Goal: Task Accomplishment & Management: Use online tool/utility

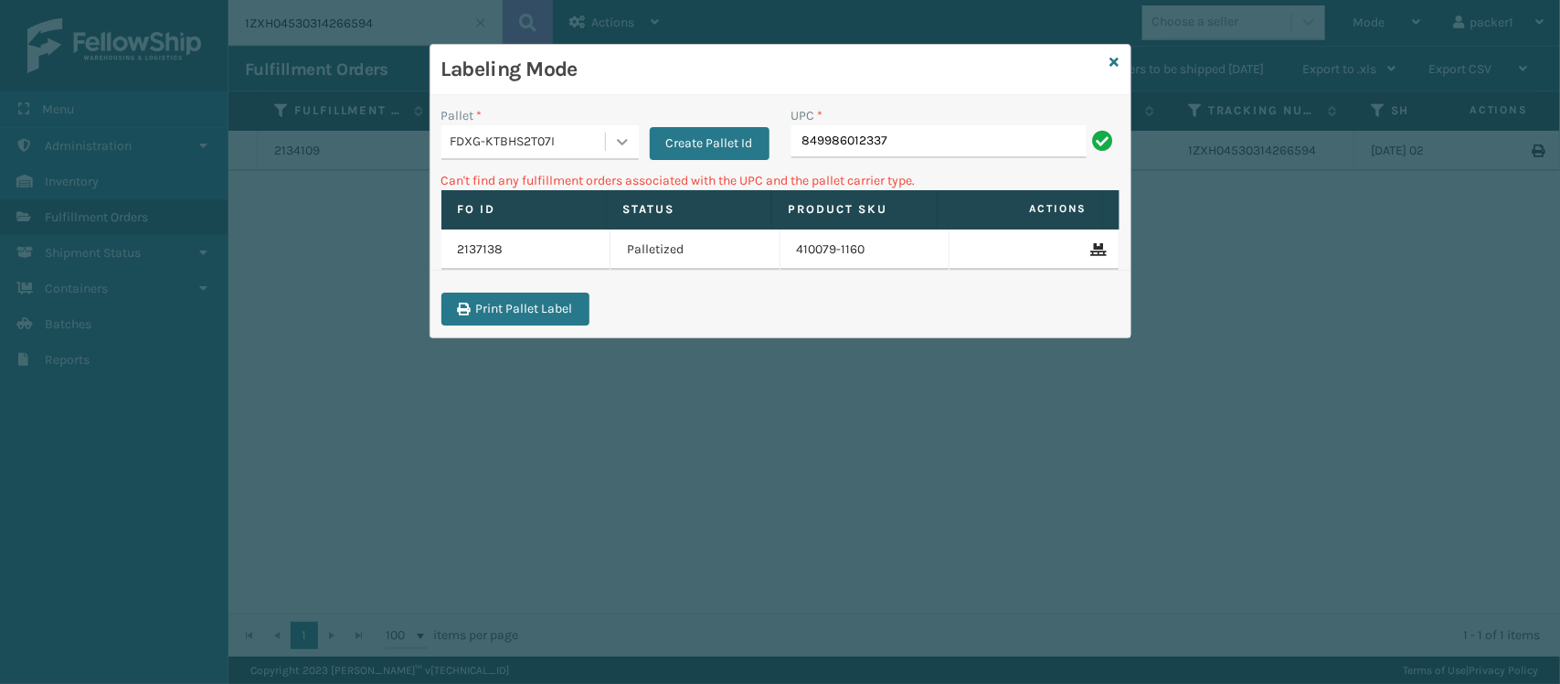
click at [614, 155] on div at bounding box center [622, 141] width 33 height 33
click at [693, 143] on button "Create Pallet Id" at bounding box center [710, 143] width 120 height 33
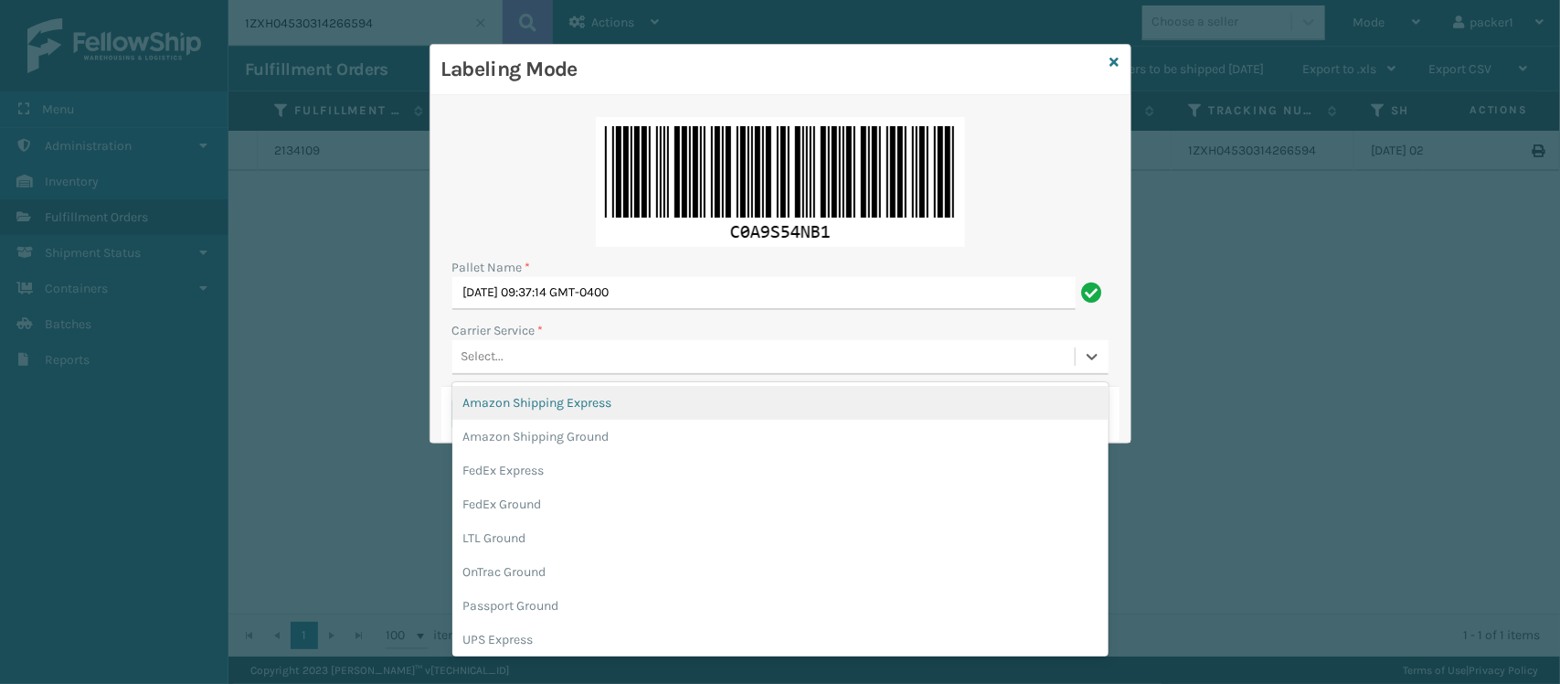
click at [599, 344] on div "Select..." at bounding box center [763, 357] width 622 height 30
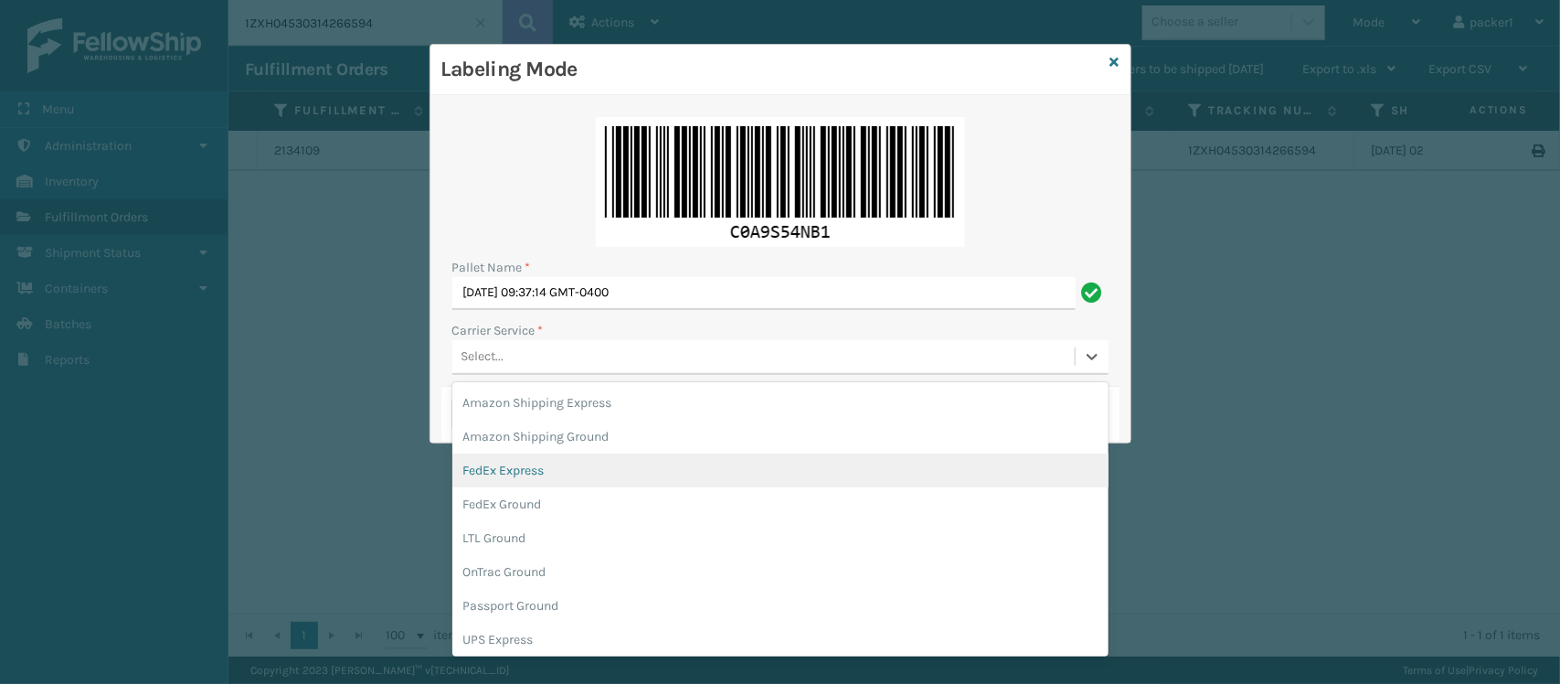
drag, startPoint x: 532, startPoint y: 559, endPoint x: 551, endPoint y: 481, distance: 80.9
click at [551, 481] on div "Amazon Shipping Express Amazon Shipping Ground FedEx Express FedEx Ground LTL G…" at bounding box center [780, 519] width 656 height 274
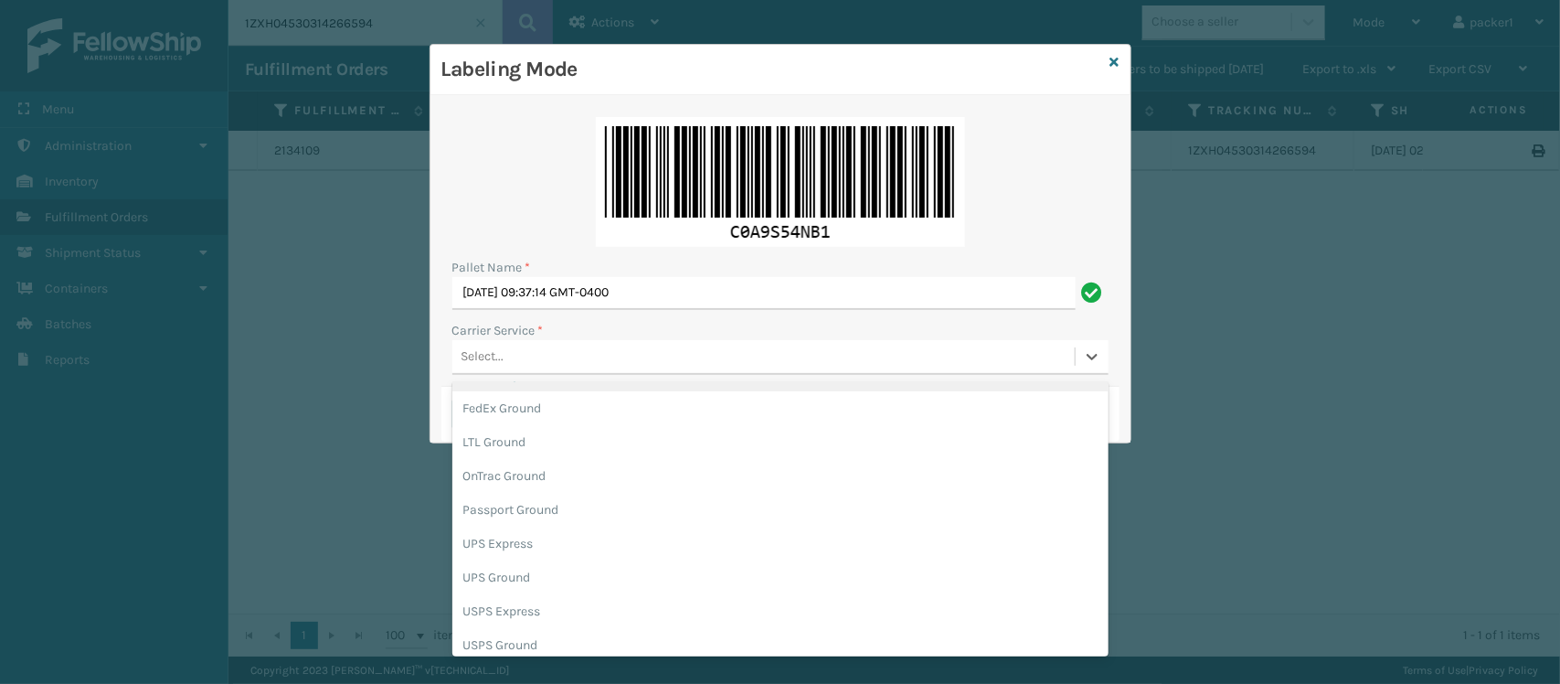
scroll to position [97, 0]
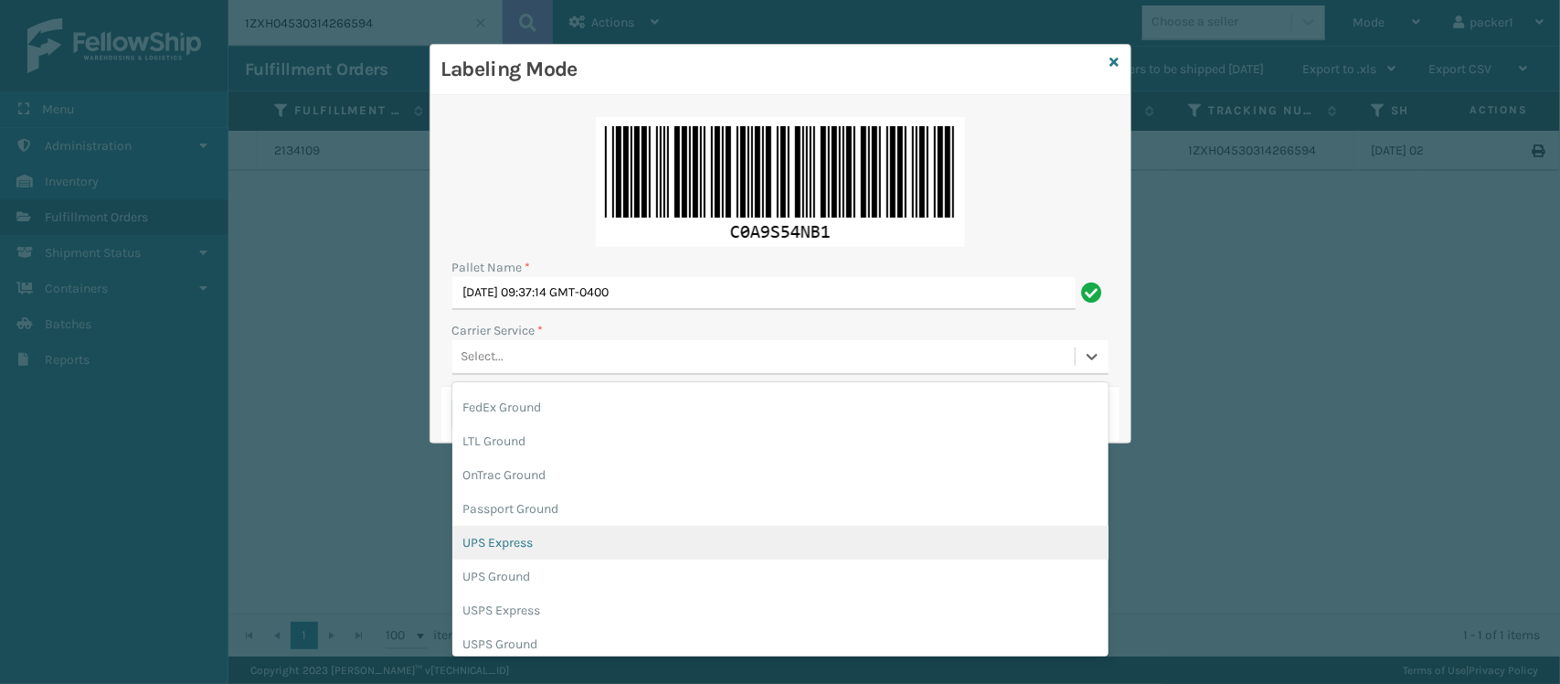
click at [510, 553] on div "UPS Express" at bounding box center [780, 542] width 656 height 34
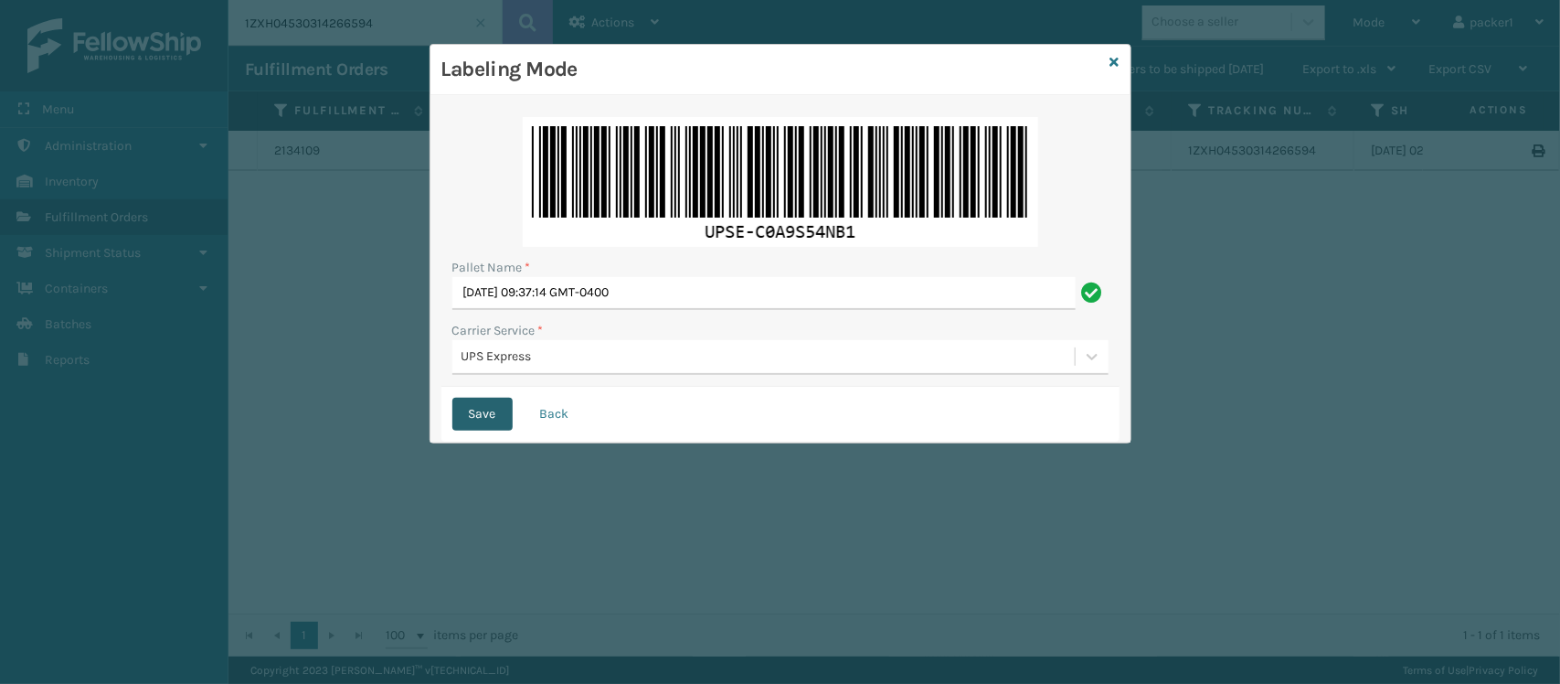
click at [464, 407] on button "Save" at bounding box center [482, 413] width 60 height 33
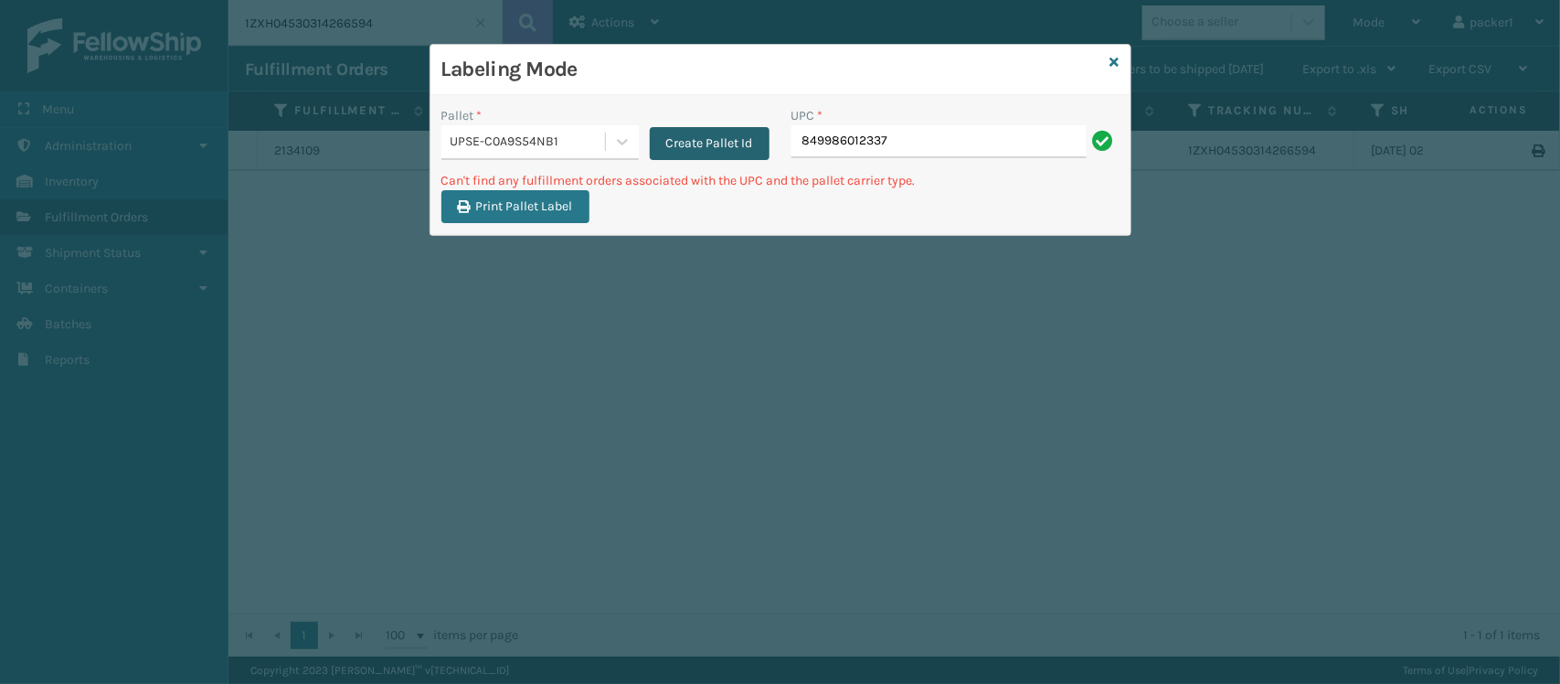
click at [700, 138] on button "Create Pallet Id" at bounding box center [710, 143] width 120 height 33
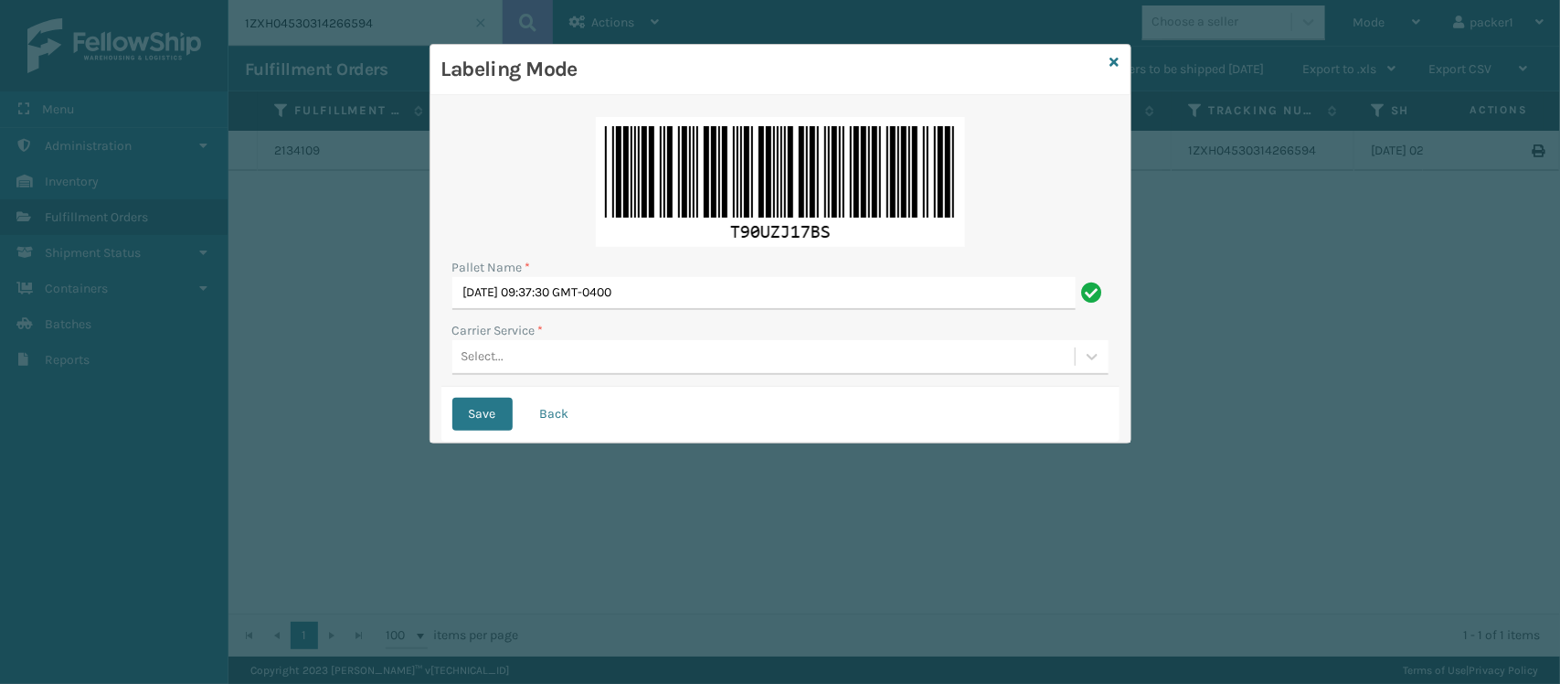
click at [594, 371] on div "Select..." at bounding box center [763, 357] width 622 height 30
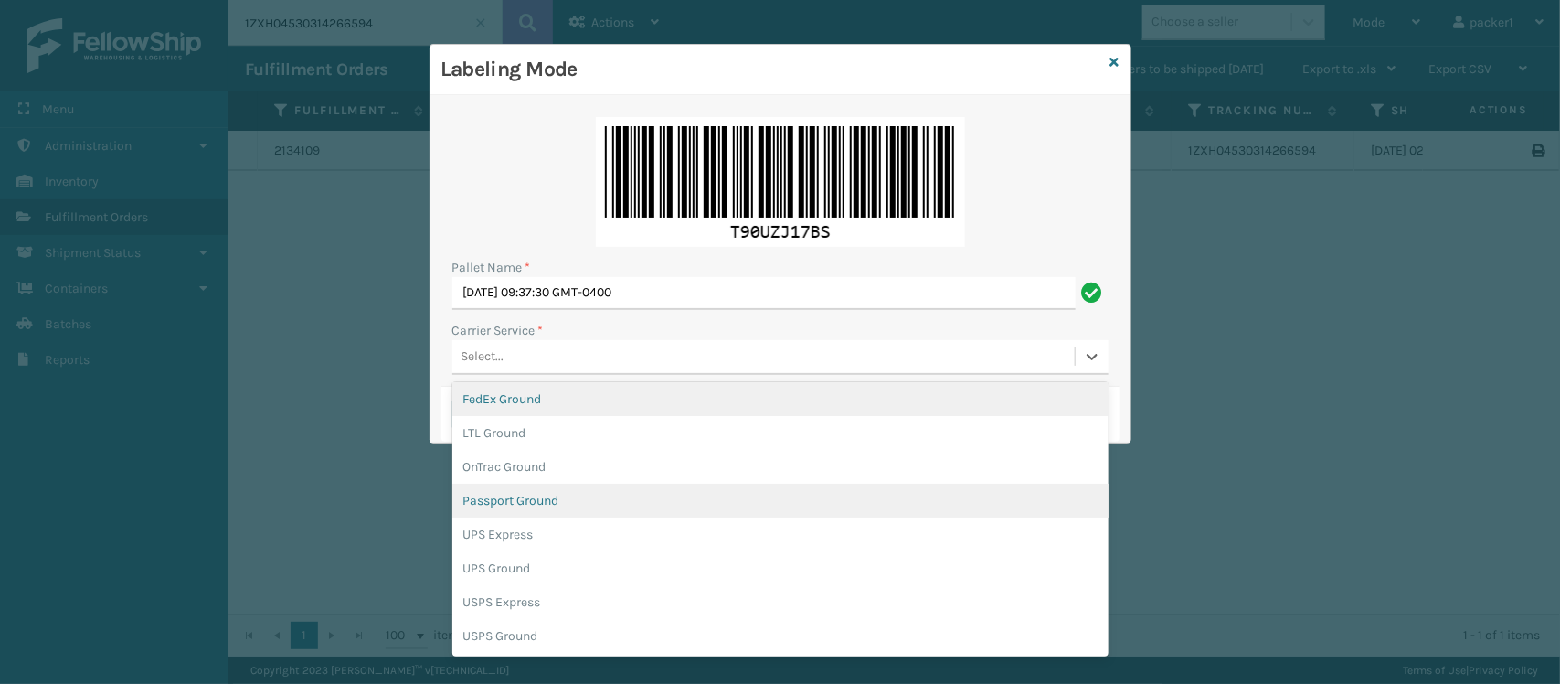
scroll to position [103, 0]
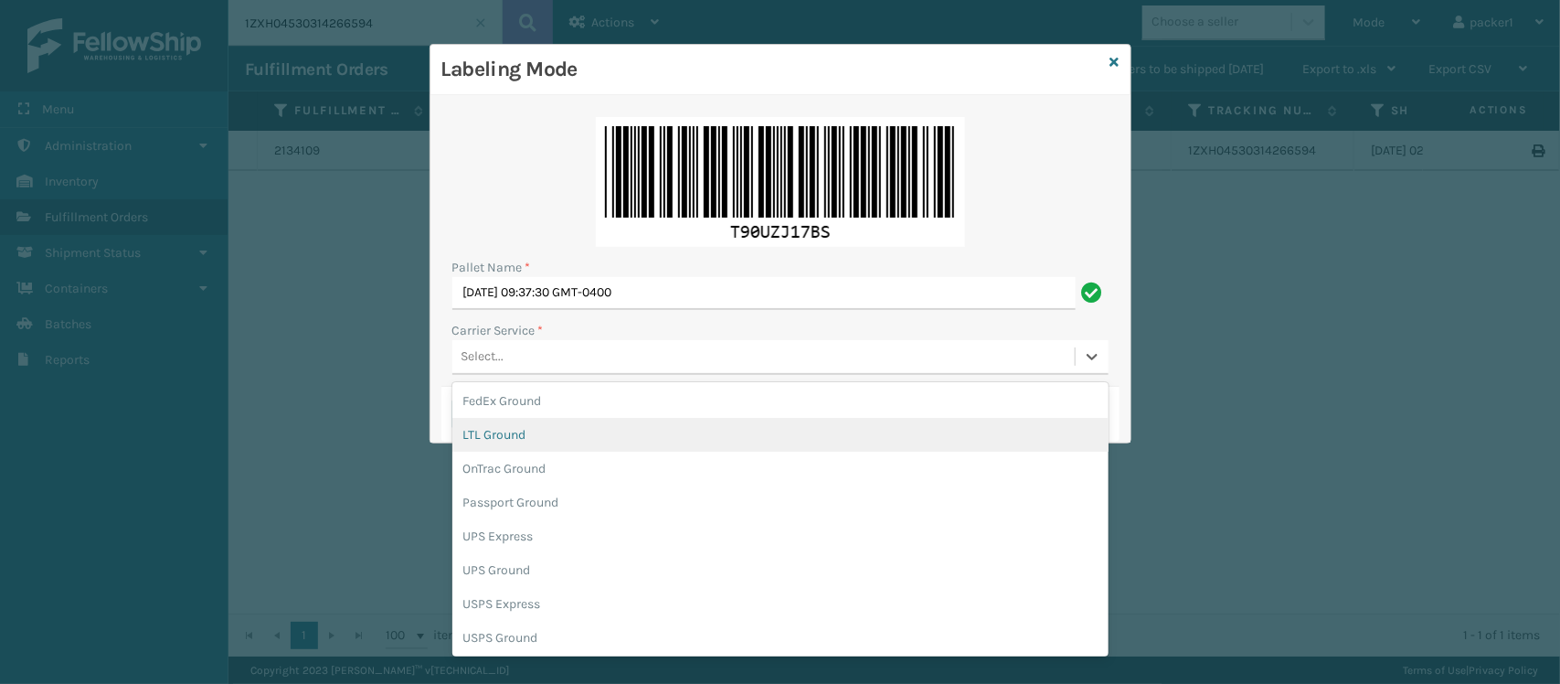
click at [322, 224] on div "Labeling Mode Pallet Name * [DATE] 09:37:30 GMT-0400 Carrier Service * option L…" at bounding box center [780, 342] width 1560 height 684
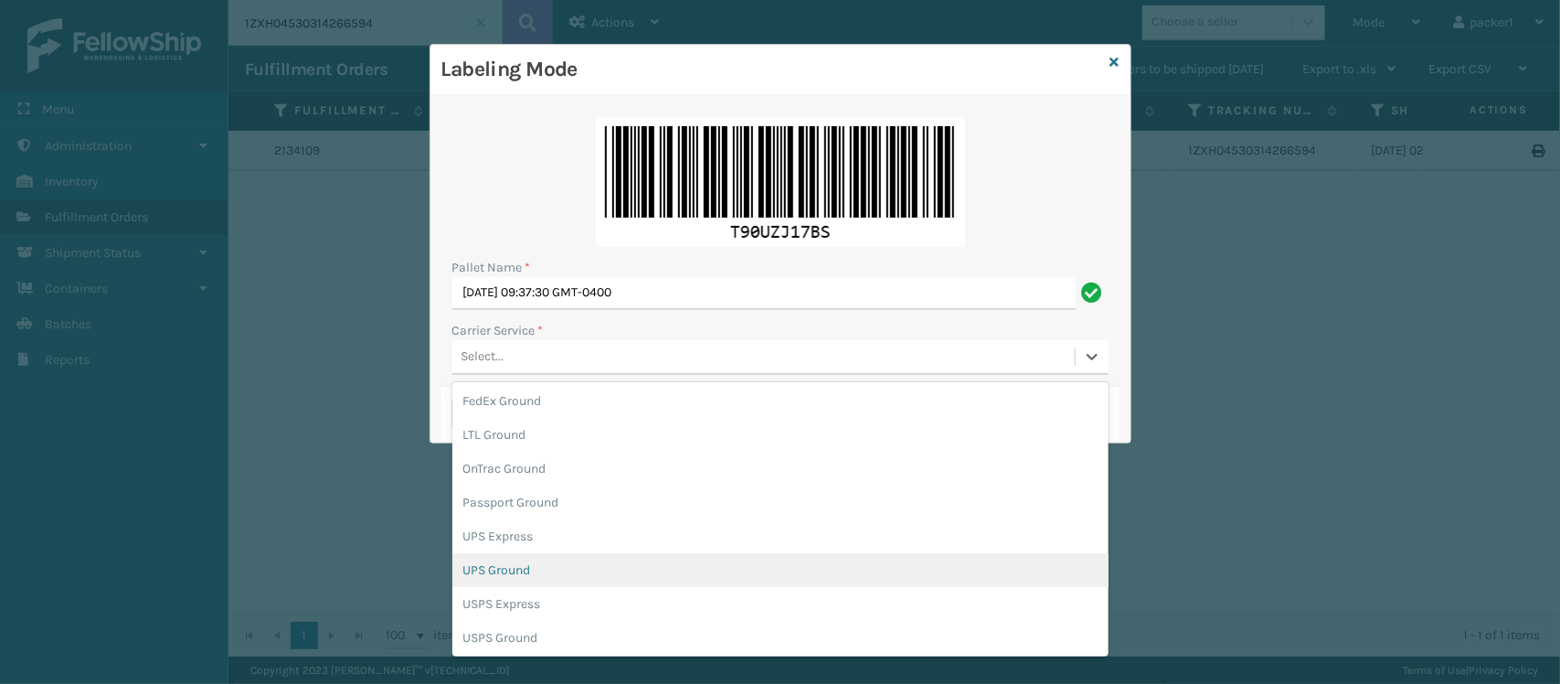
click at [554, 568] on div "UPS Ground" at bounding box center [780, 570] width 656 height 34
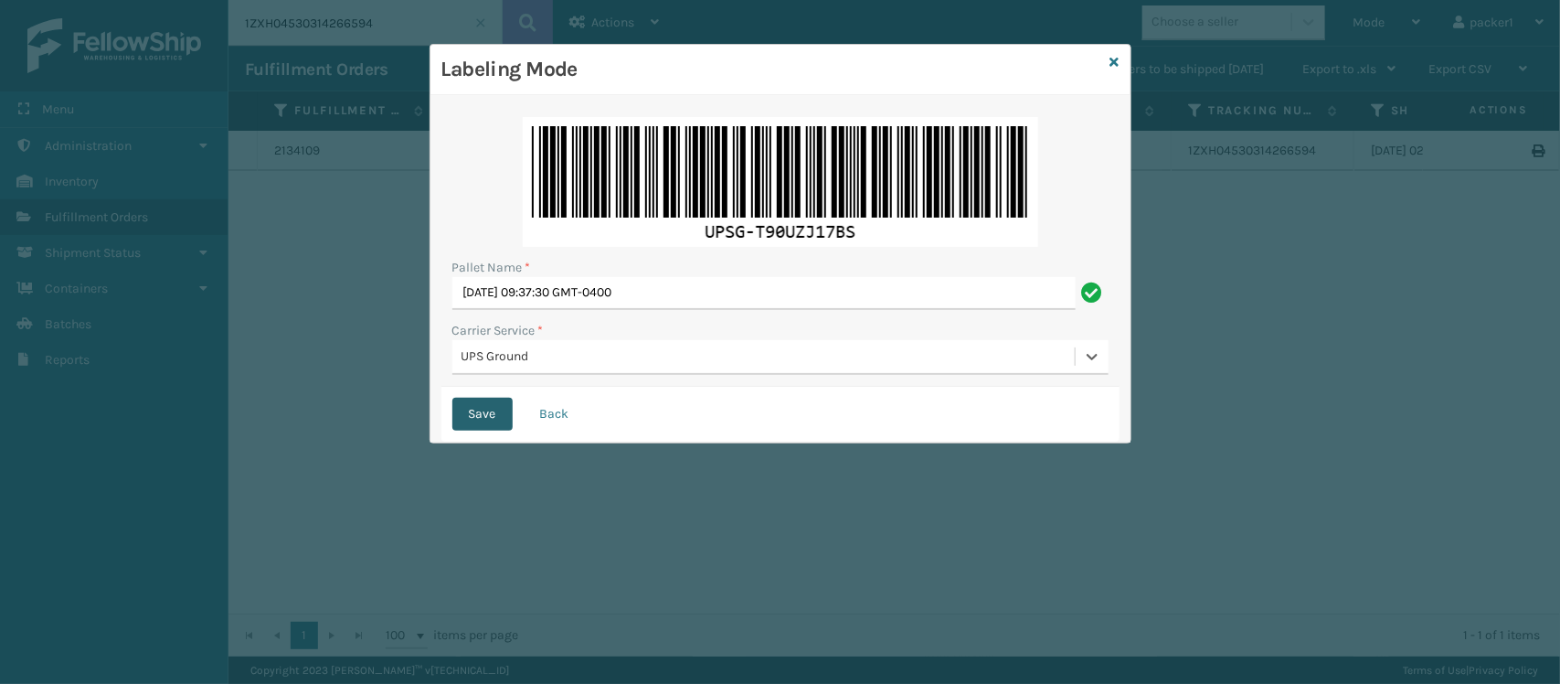
click at [478, 412] on button "Save" at bounding box center [482, 413] width 60 height 33
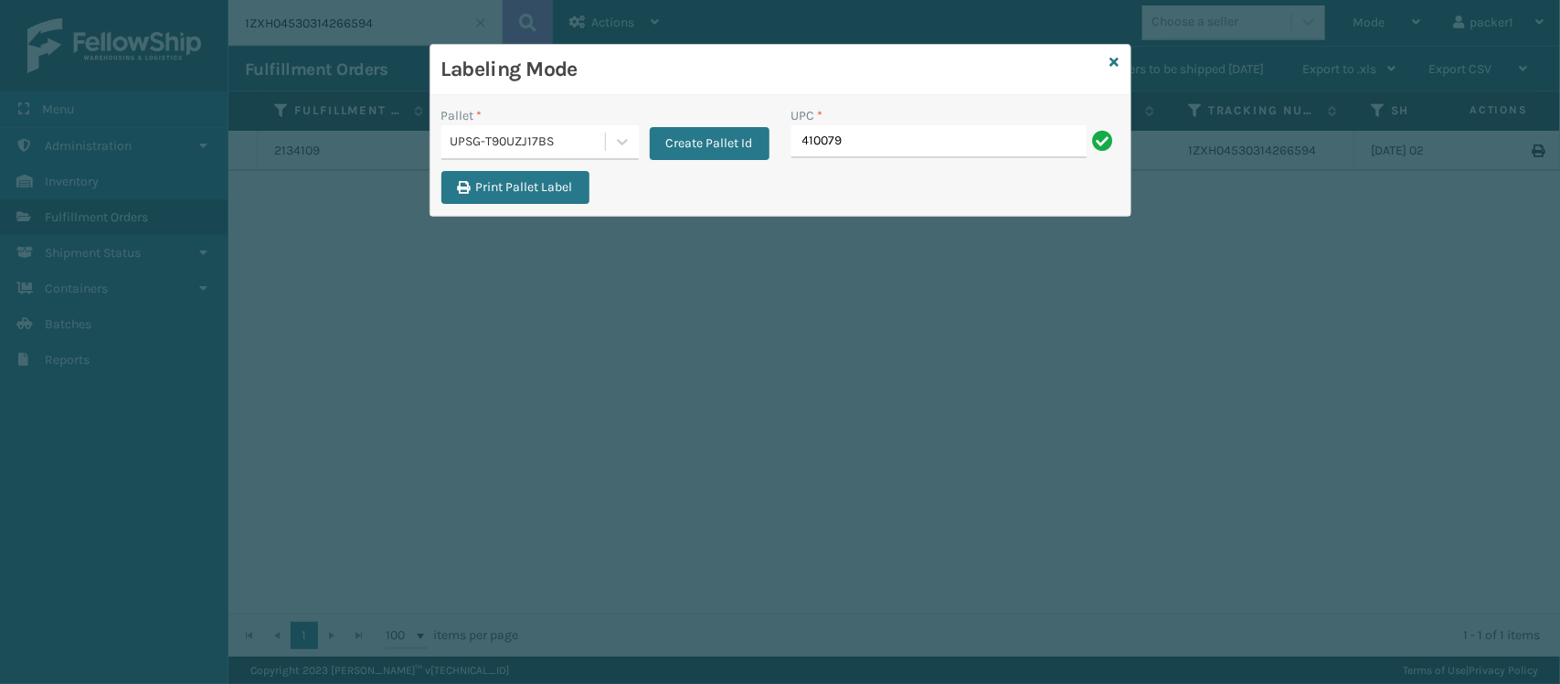
type input "410079-1120"
